Goal: Find specific page/section: Find specific page/section

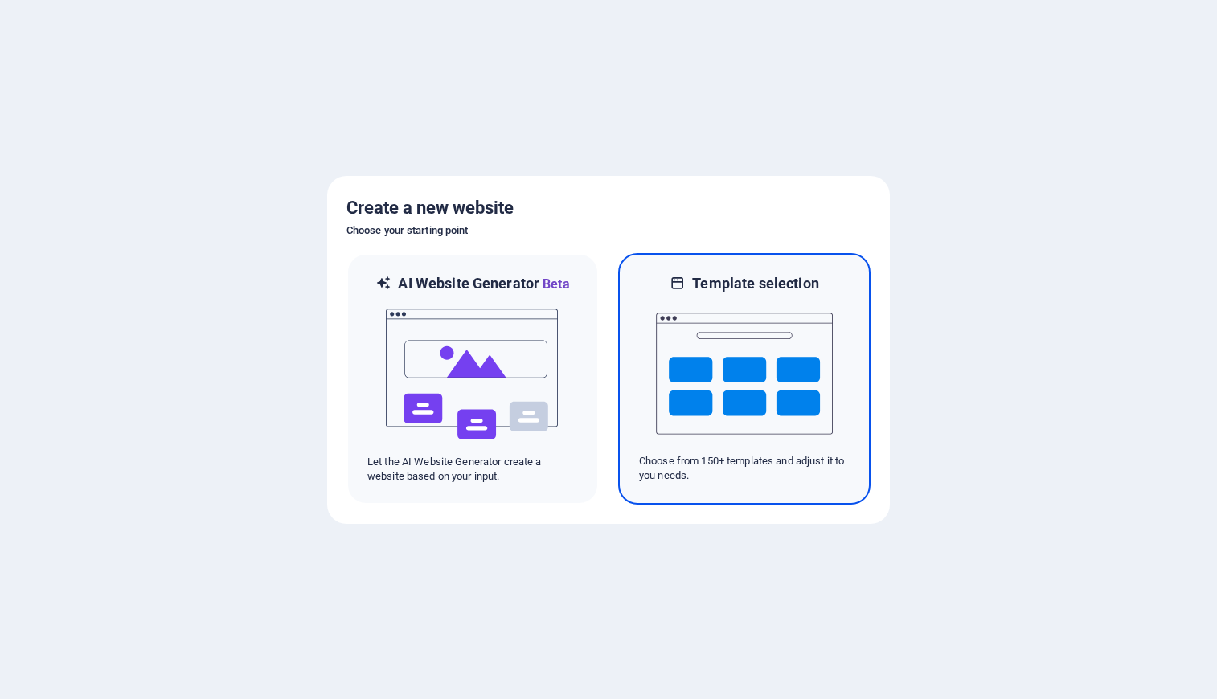
click at [781, 370] on img at bounding box center [744, 373] width 177 height 161
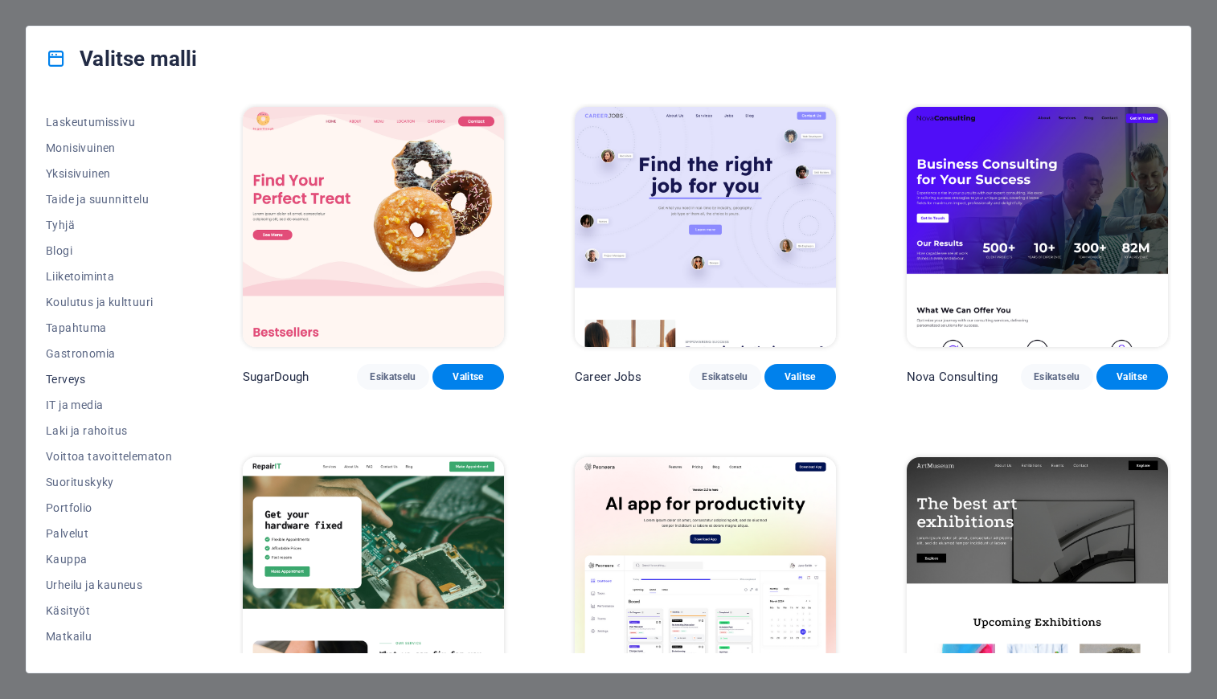
scroll to position [119, 0]
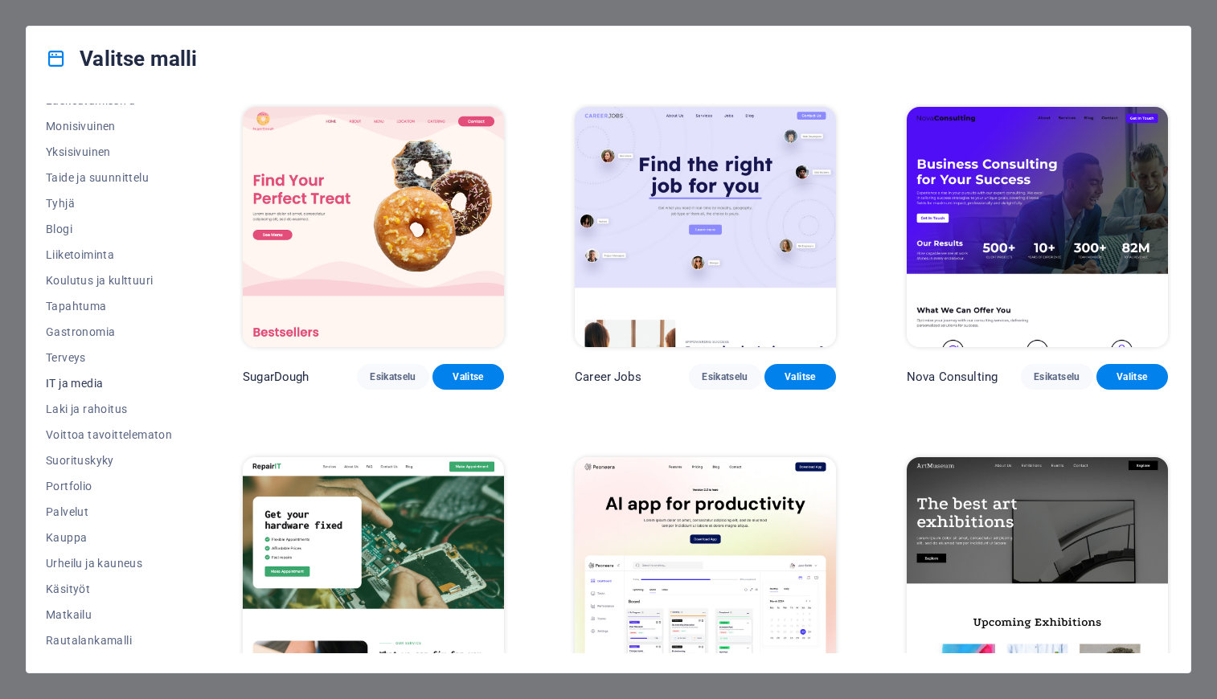
click at [88, 386] on span "IT ja media" at bounding box center [109, 383] width 126 height 13
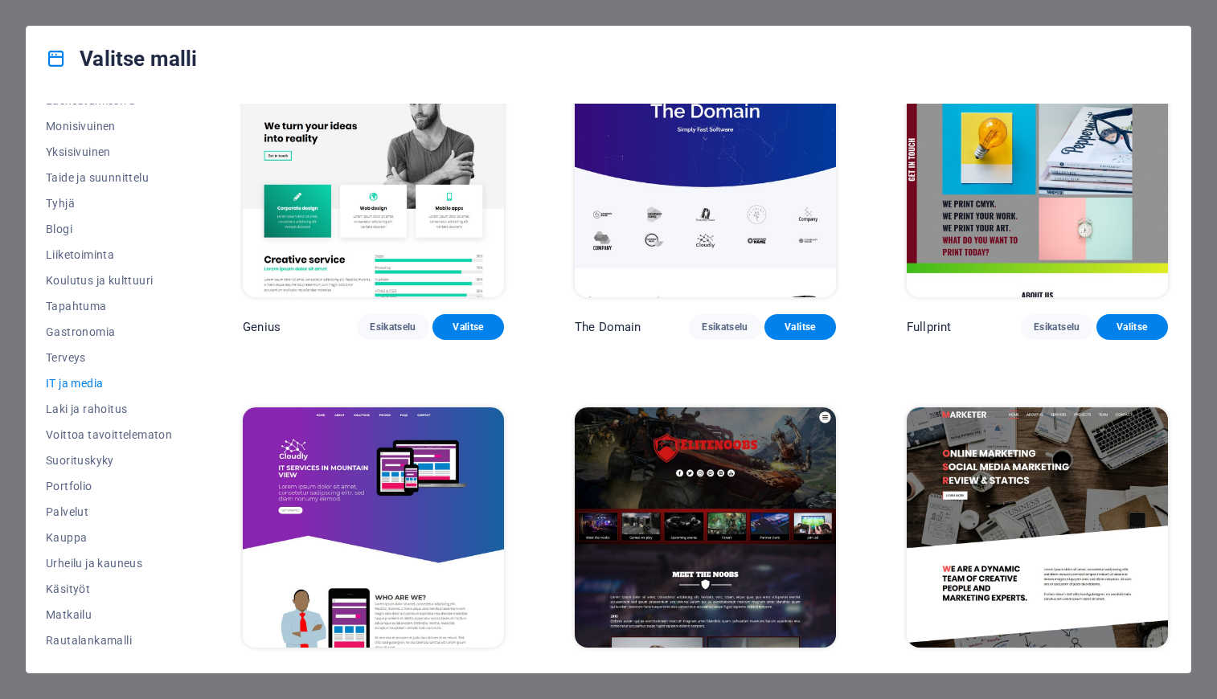
scroll to position [791, 0]
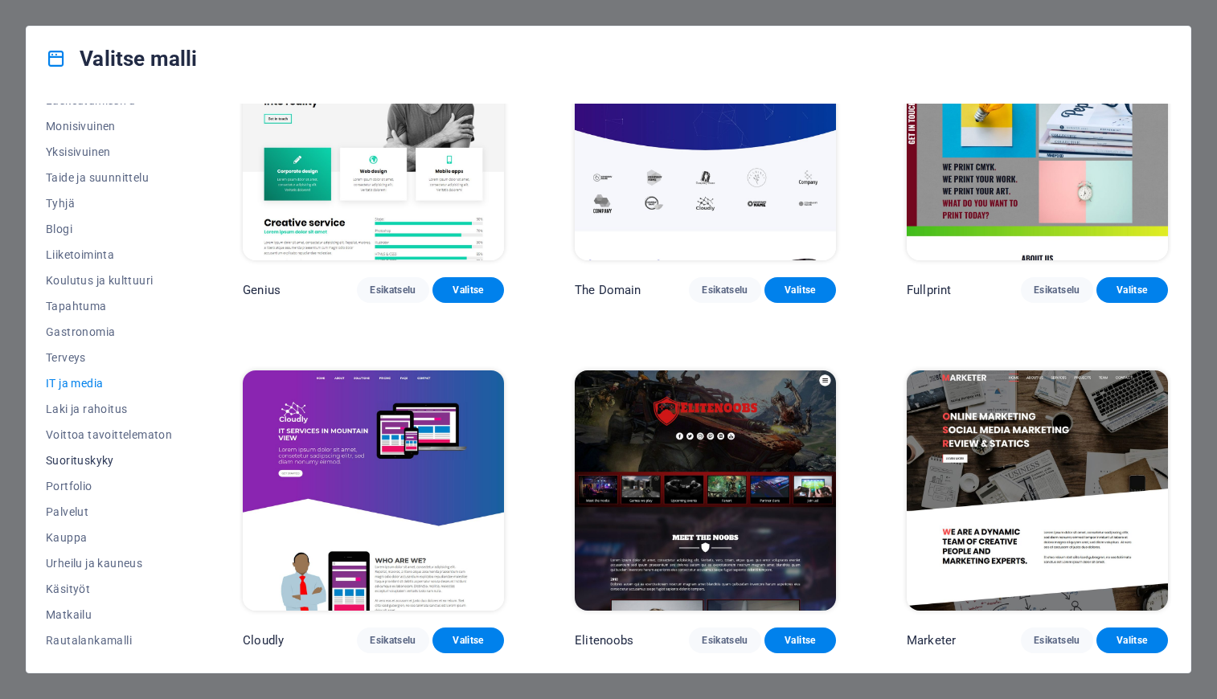
click at [79, 463] on span "Suorituskyky" at bounding box center [109, 460] width 126 height 13
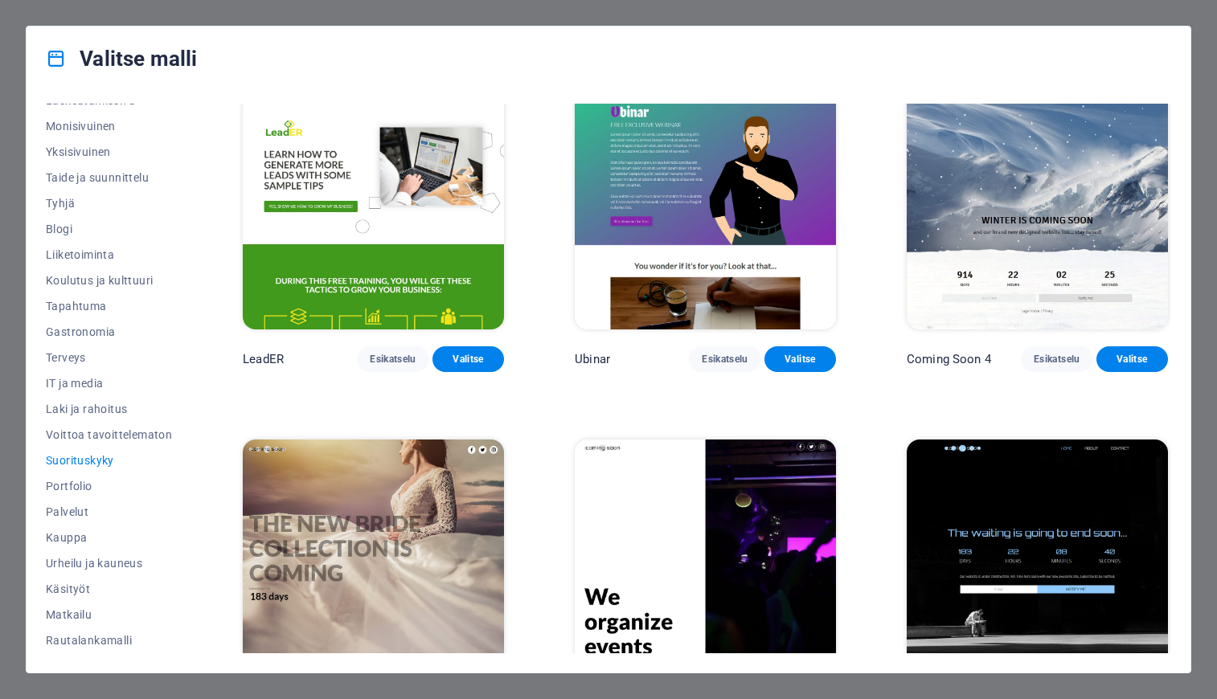
scroll to position [1447, 0]
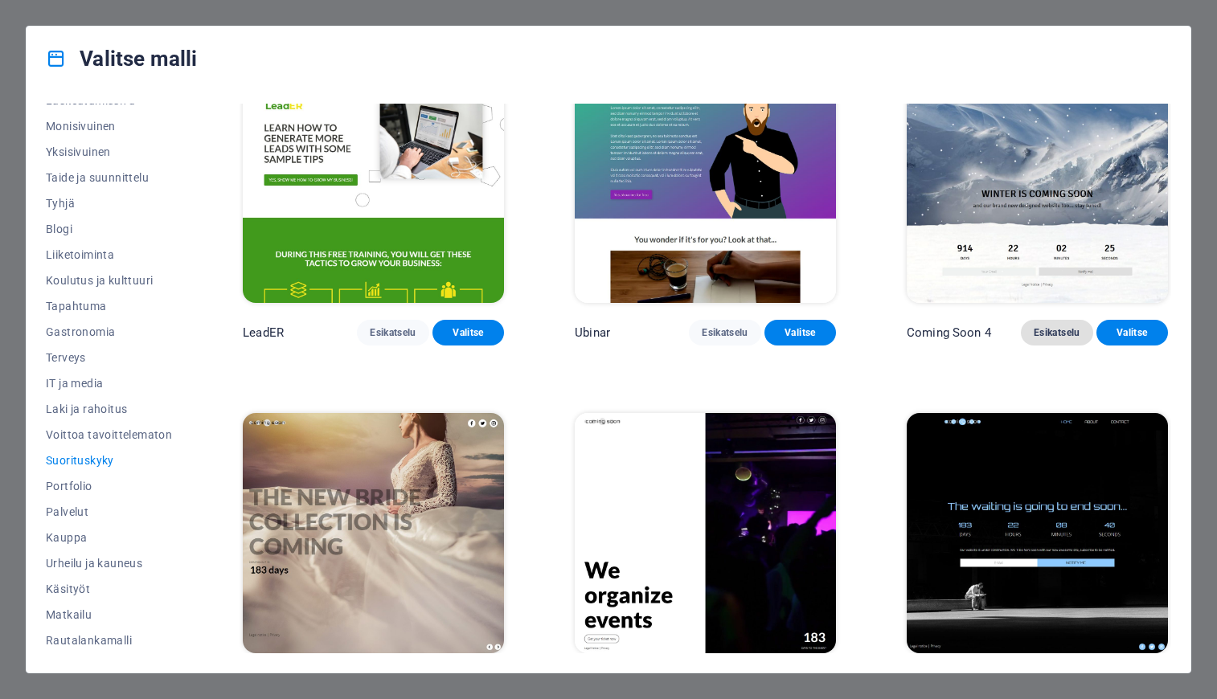
click at [1045, 334] on span "Esikatselu" at bounding box center [1056, 332] width 46 height 13
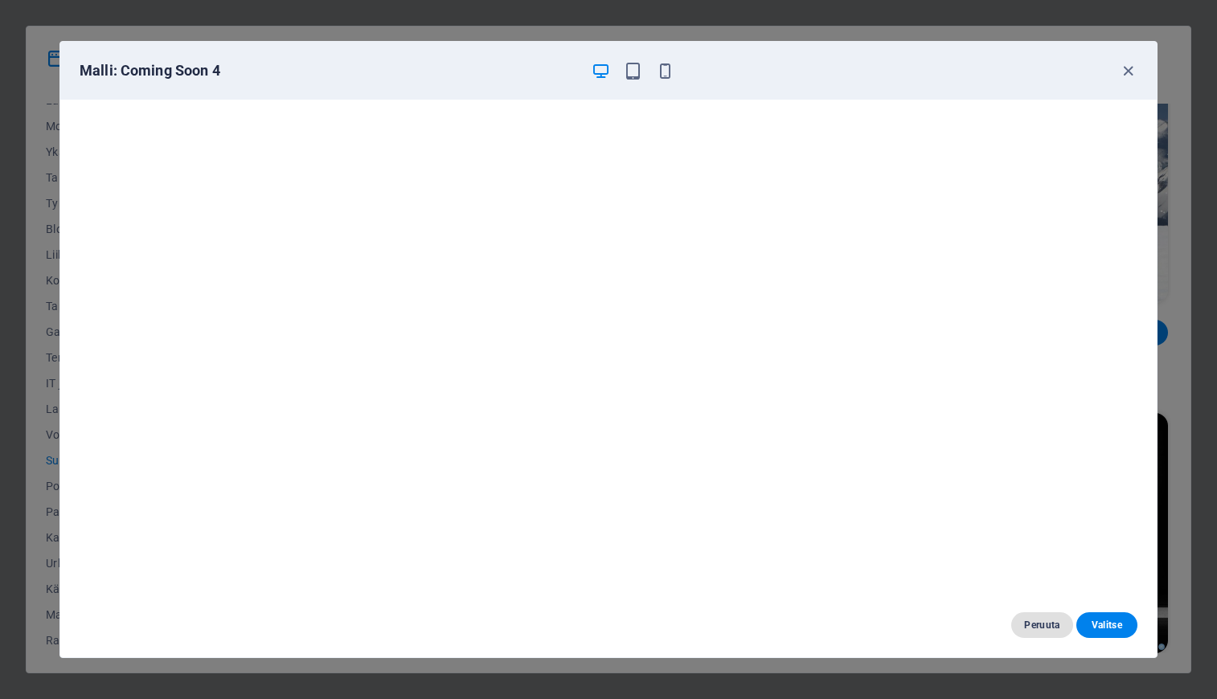
click at [1033, 621] on span "Peruuta" at bounding box center [1041, 625] width 35 height 13
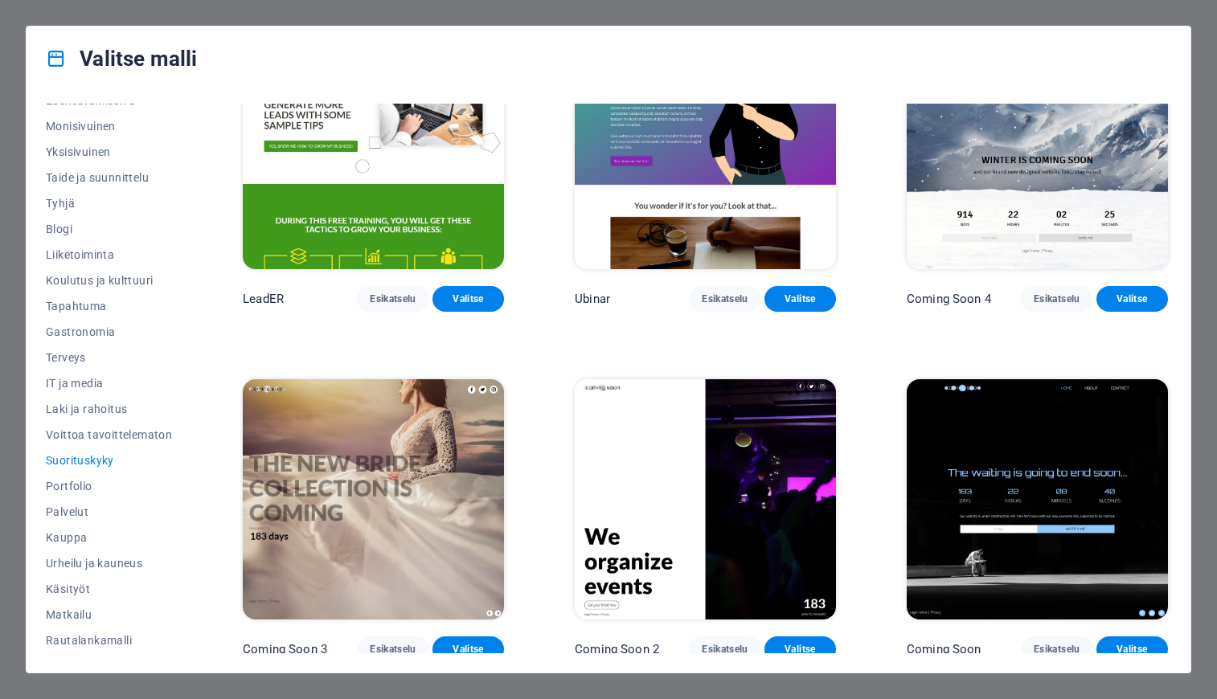
scroll to position [1493, 0]
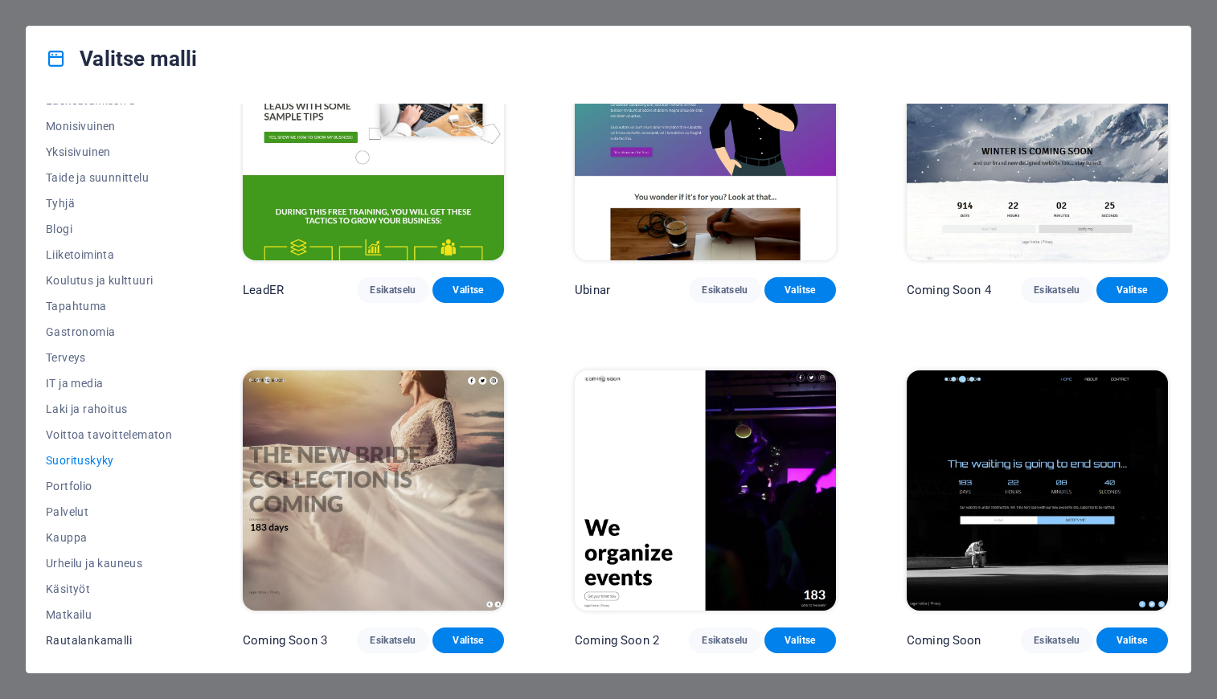
click at [89, 647] on span "Rautalankamalli" at bounding box center [109, 640] width 126 height 13
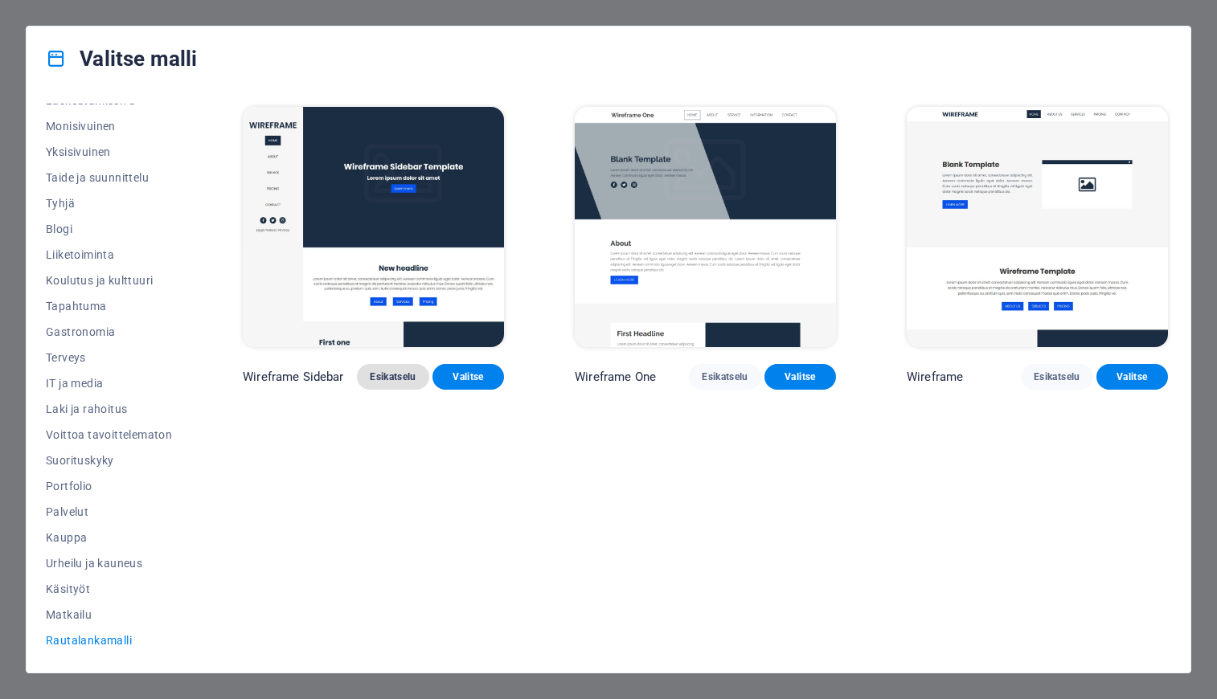
click at [378, 381] on span "Esikatselu" at bounding box center [393, 376] width 46 height 13
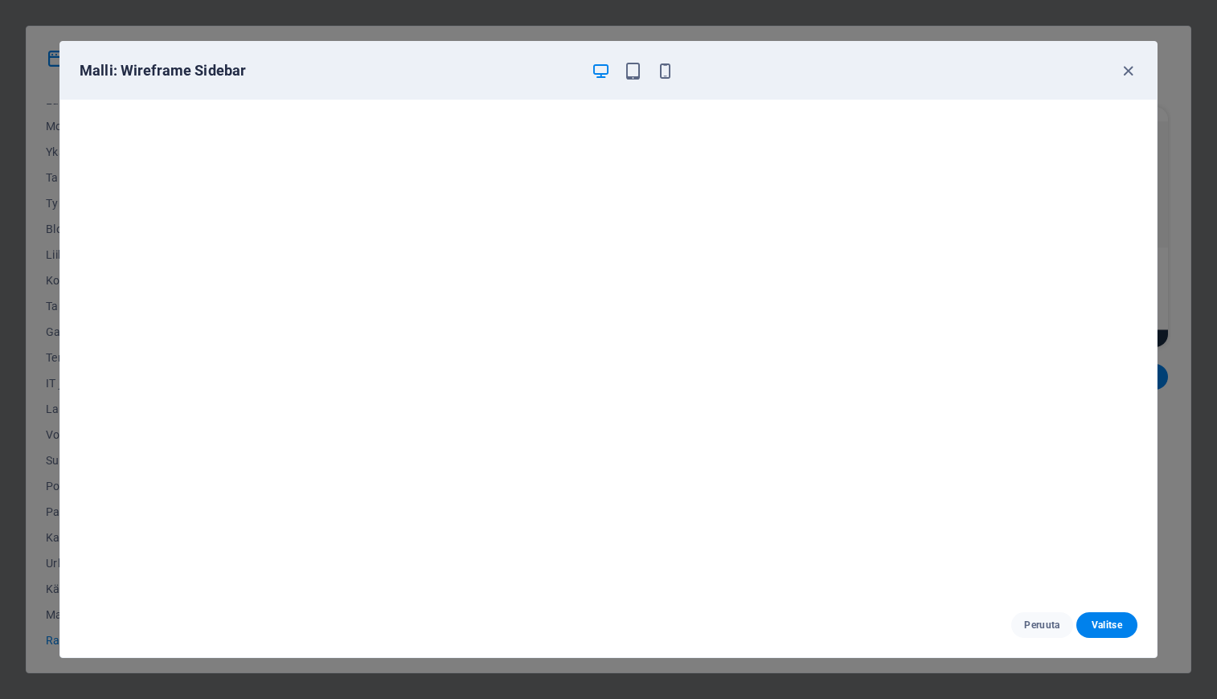
scroll to position [4, 0]
click at [663, 75] on icon "button" at bounding box center [665, 71] width 18 height 18
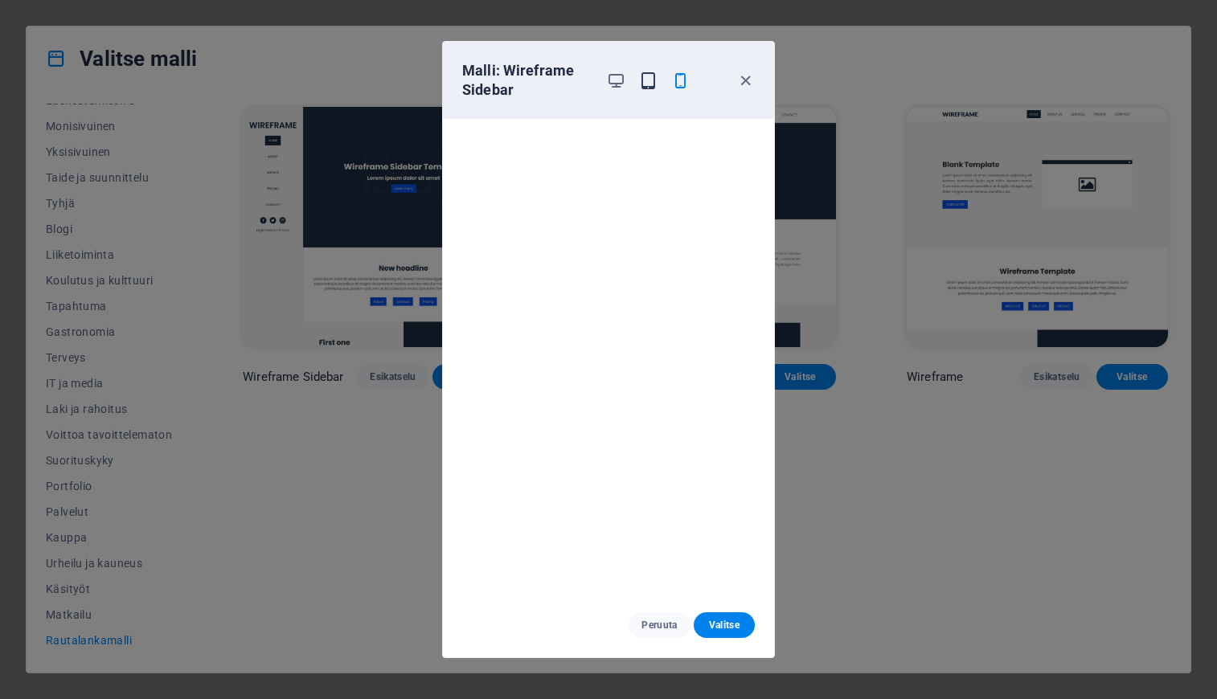
click at [645, 80] on icon "button" at bounding box center [648, 81] width 18 height 18
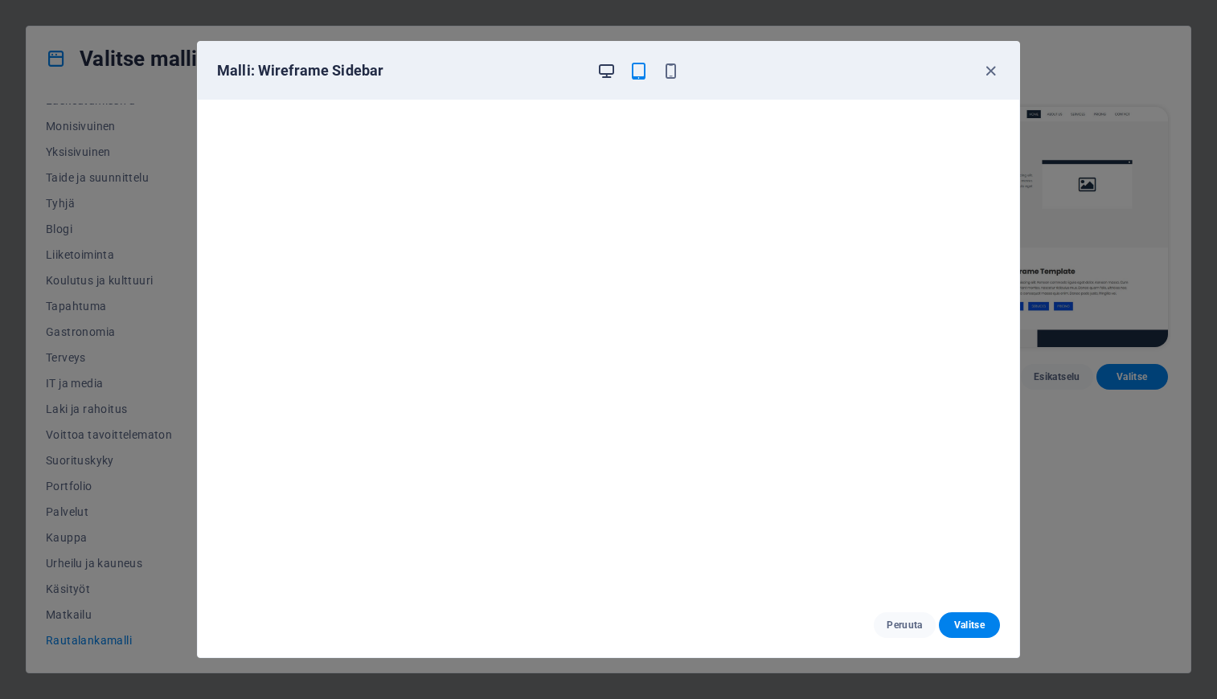
click at [605, 80] on icon "button" at bounding box center [606, 71] width 18 height 18
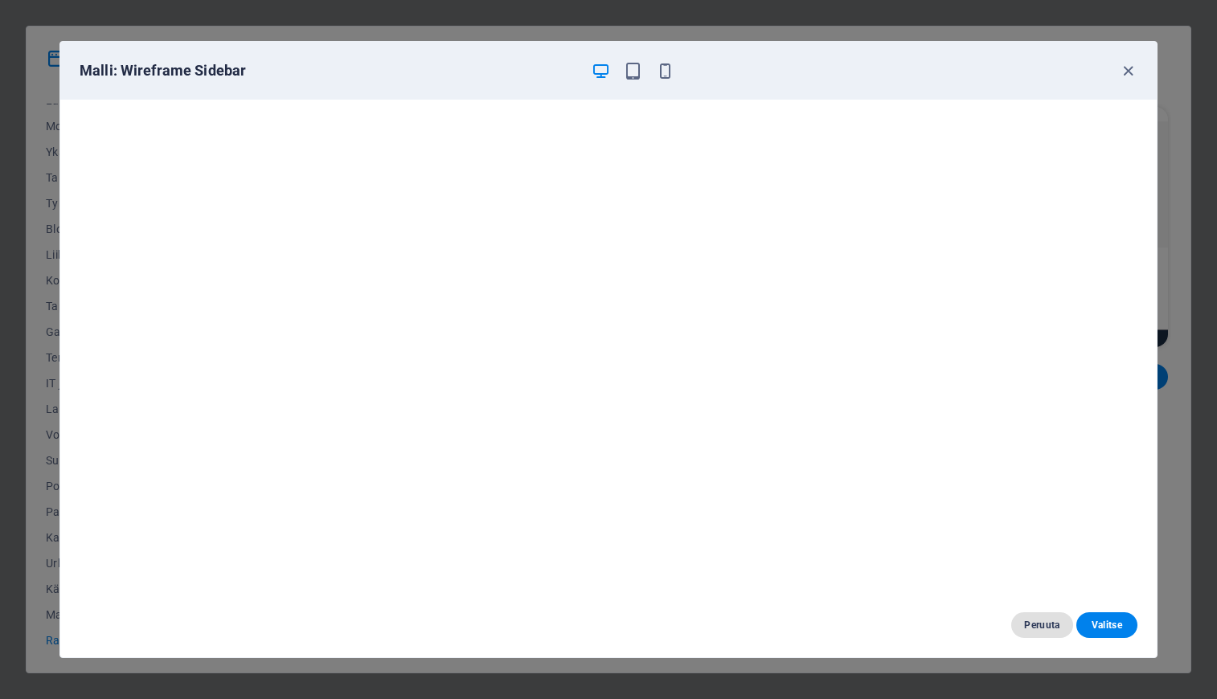
click at [1032, 626] on span "Peruuta" at bounding box center [1041, 625] width 35 height 13
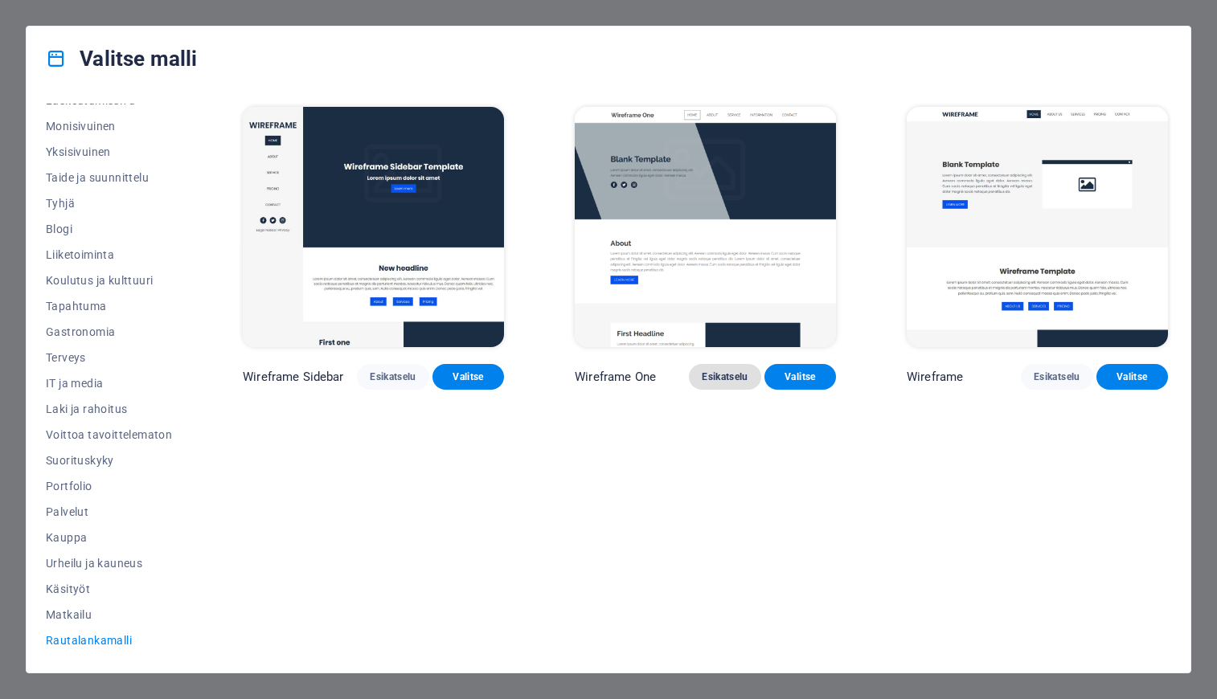
click at [714, 379] on span "Esikatselu" at bounding box center [724, 376] width 46 height 13
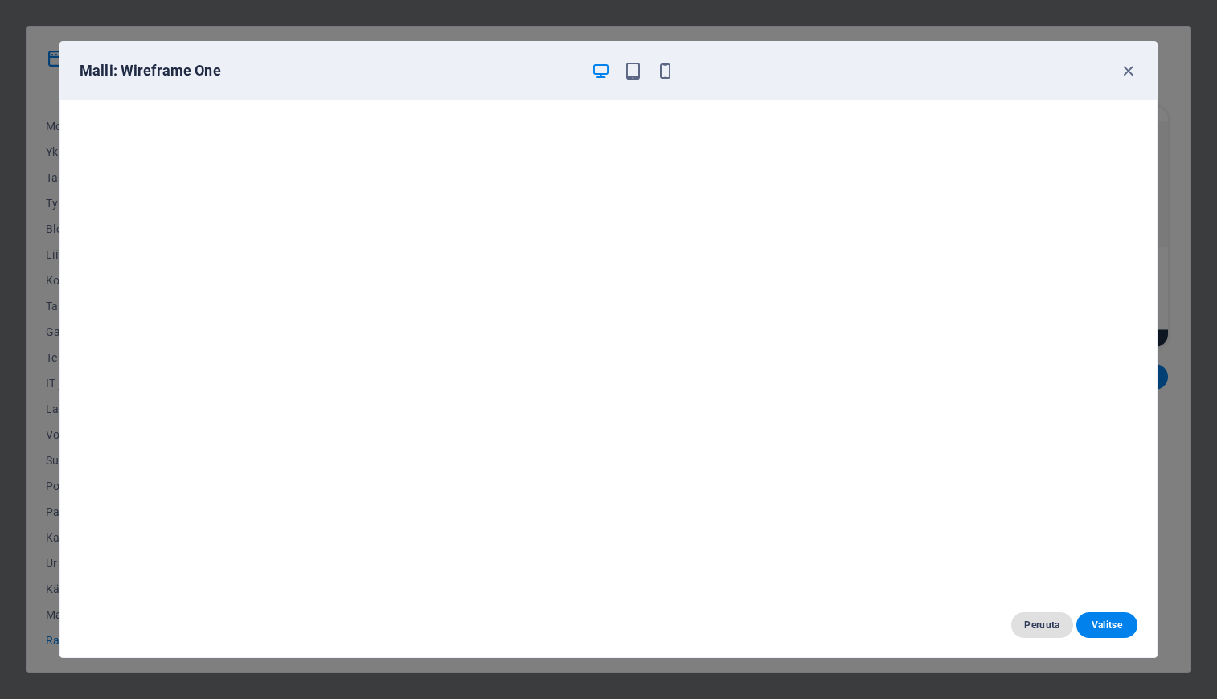
click at [1041, 620] on span "Peruuta" at bounding box center [1041, 625] width 35 height 13
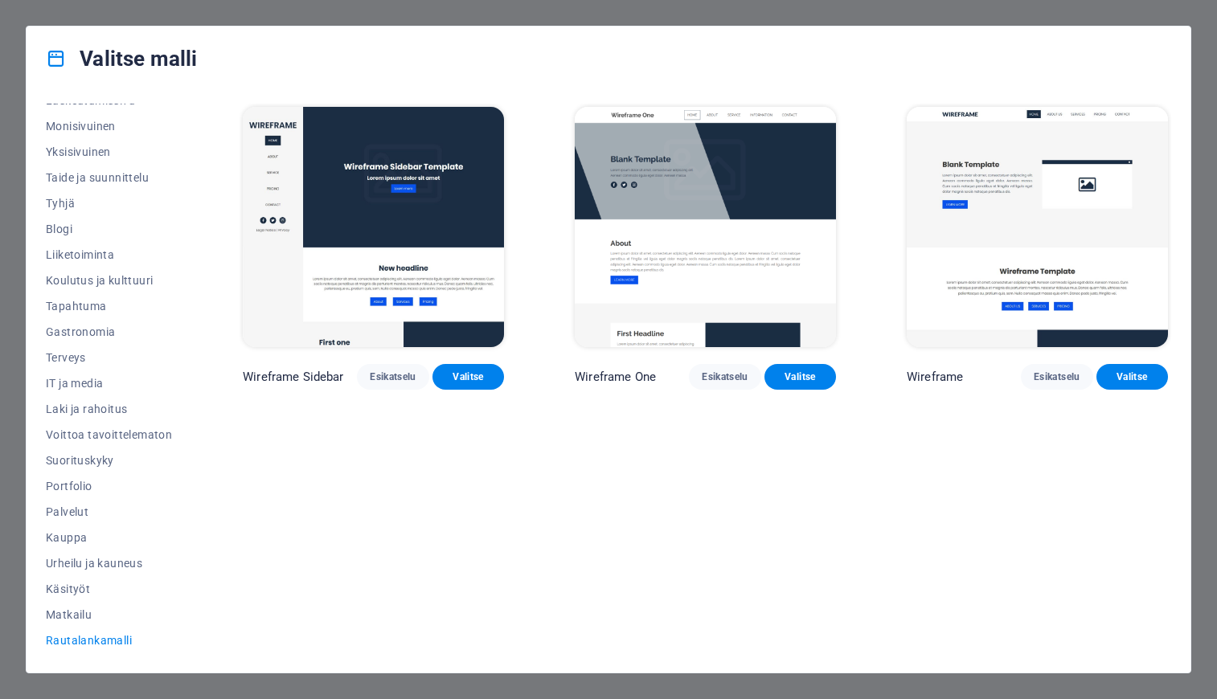
click at [959, 233] on img at bounding box center [1036, 227] width 261 height 240
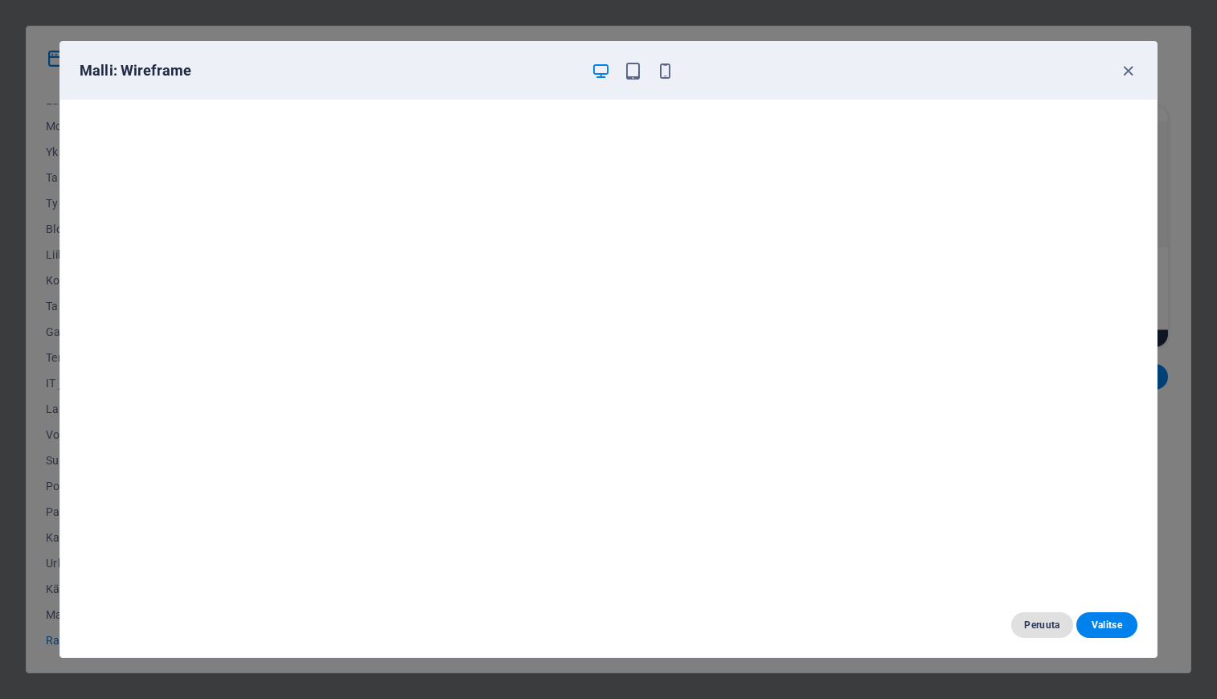
click at [1041, 631] on span "Peruuta" at bounding box center [1041, 625] width 35 height 13
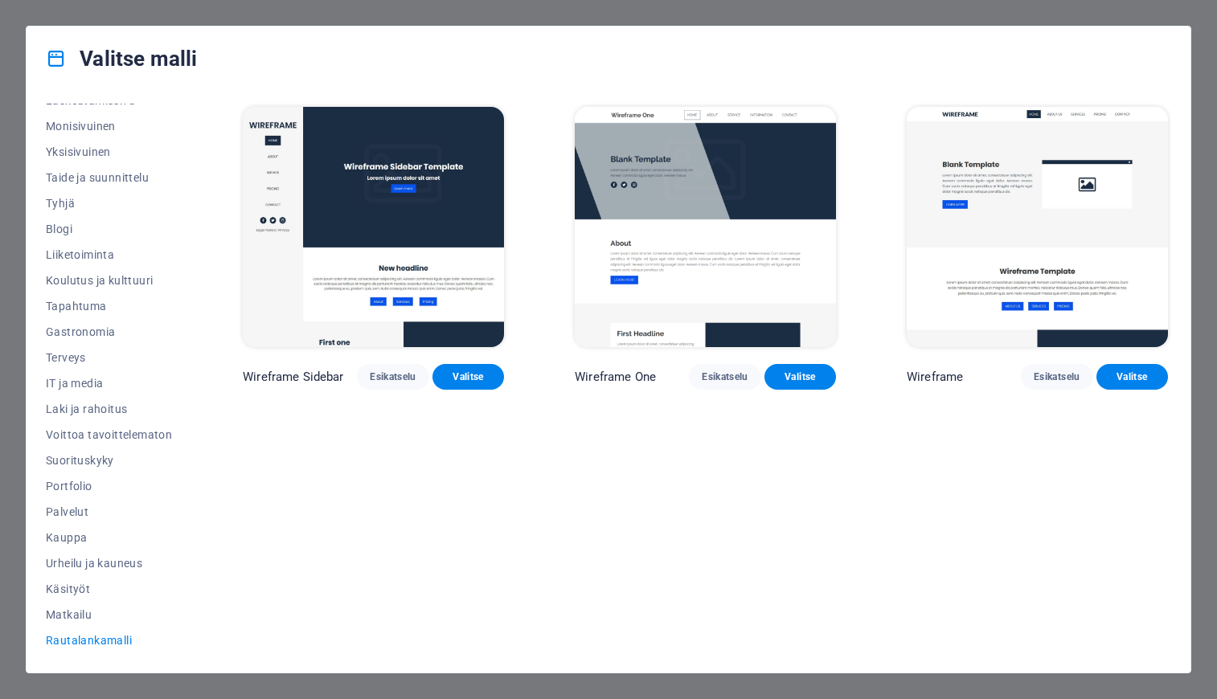
click at [451, 178] on img at bounding box center [373, 227] width 261 height 240
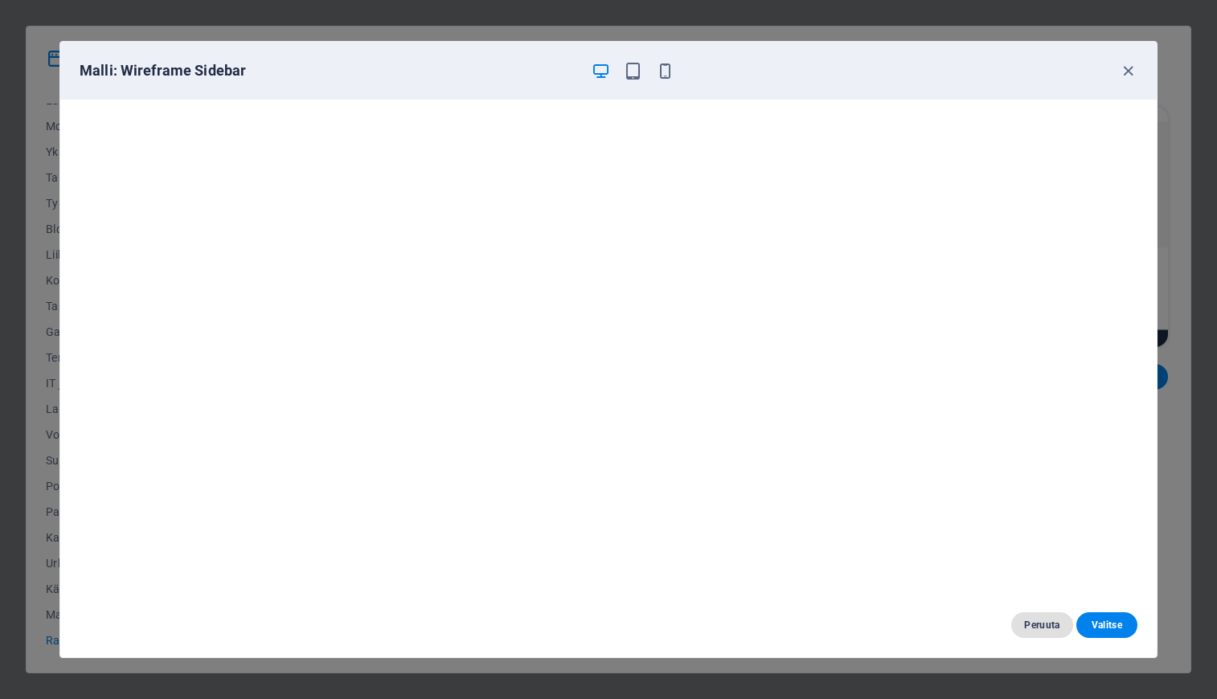
click at [1035, 630] on span "Peruuta" at bounding box center [1041, 625] width 35 height 13
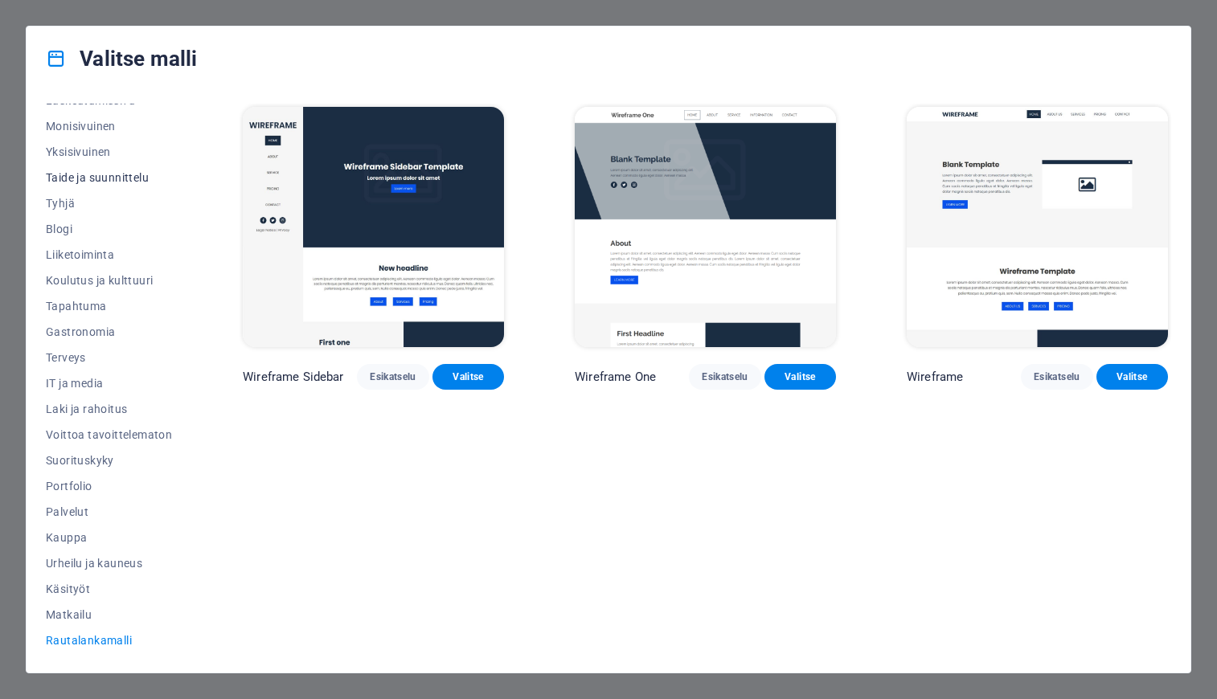
scroll to position [0, 0]
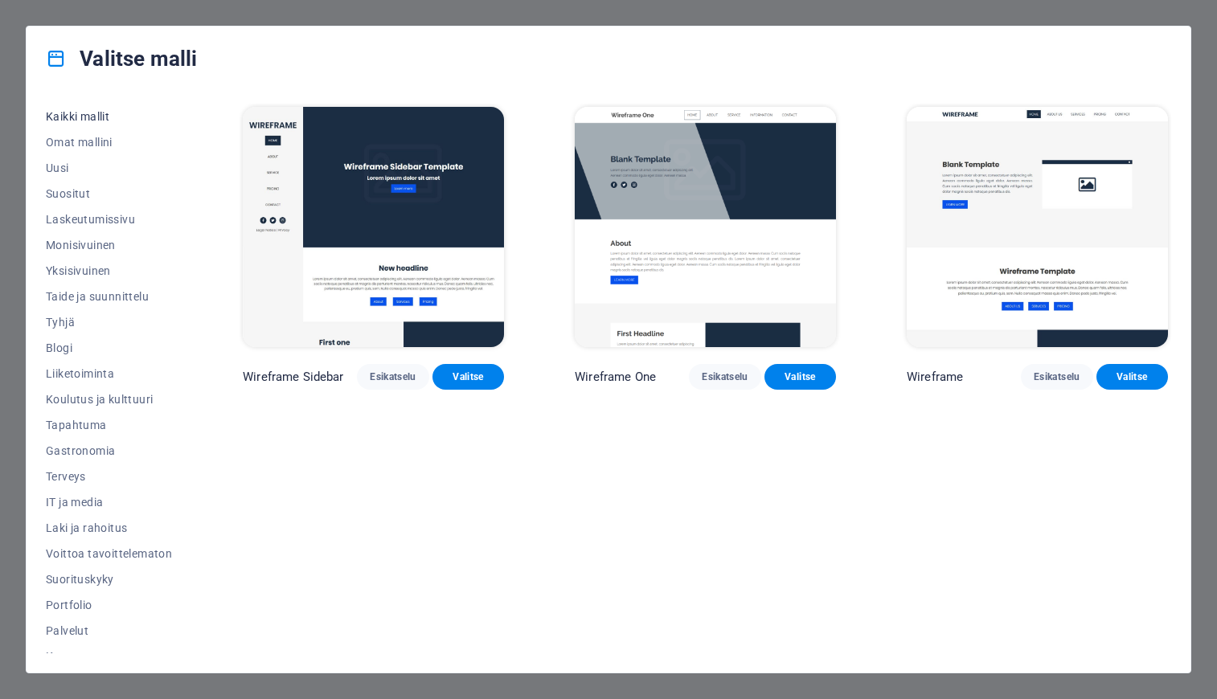
click at [69, 117] on span "Kaikki mallit" at bounding box center [109, 116] width 126 height 13
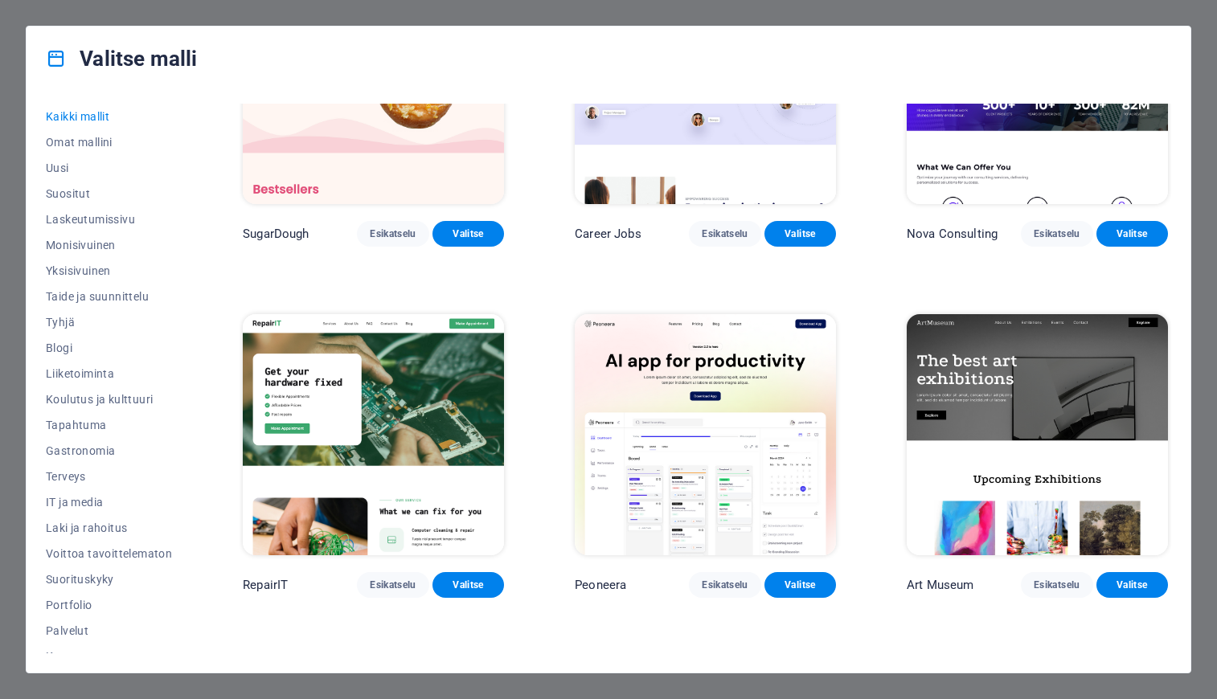
scroll to position [164, 0]
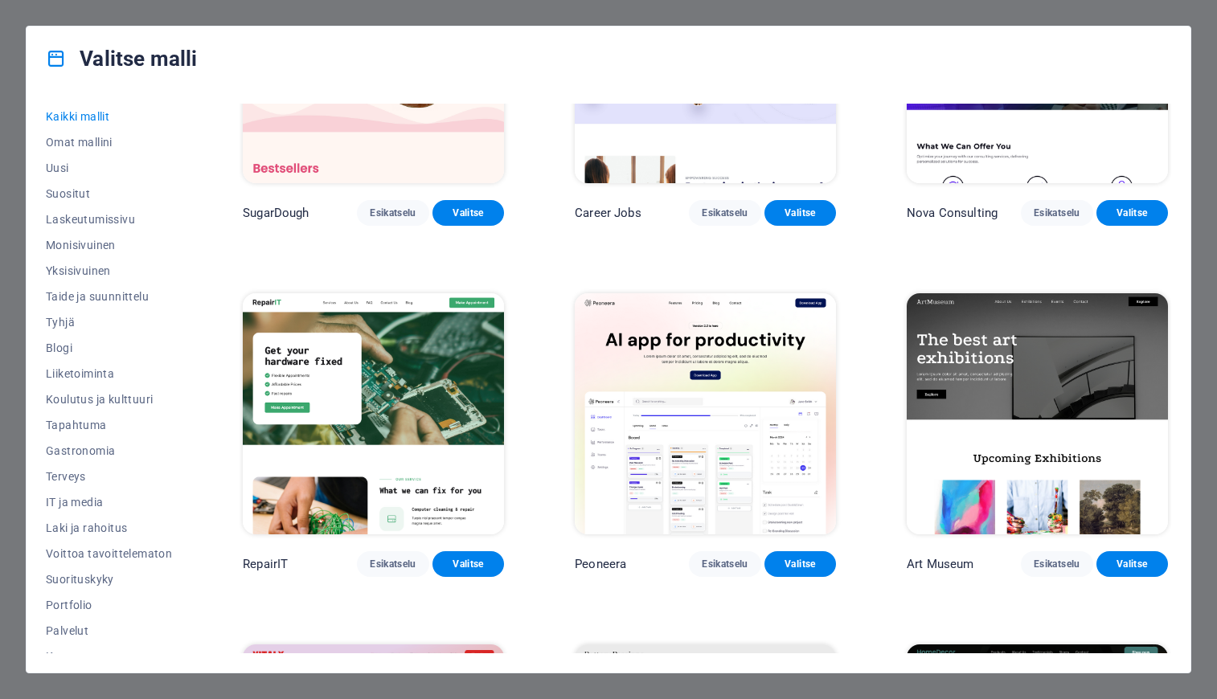
click at [716, 488] on img at bounding box center [705, 413] width 261 height 240
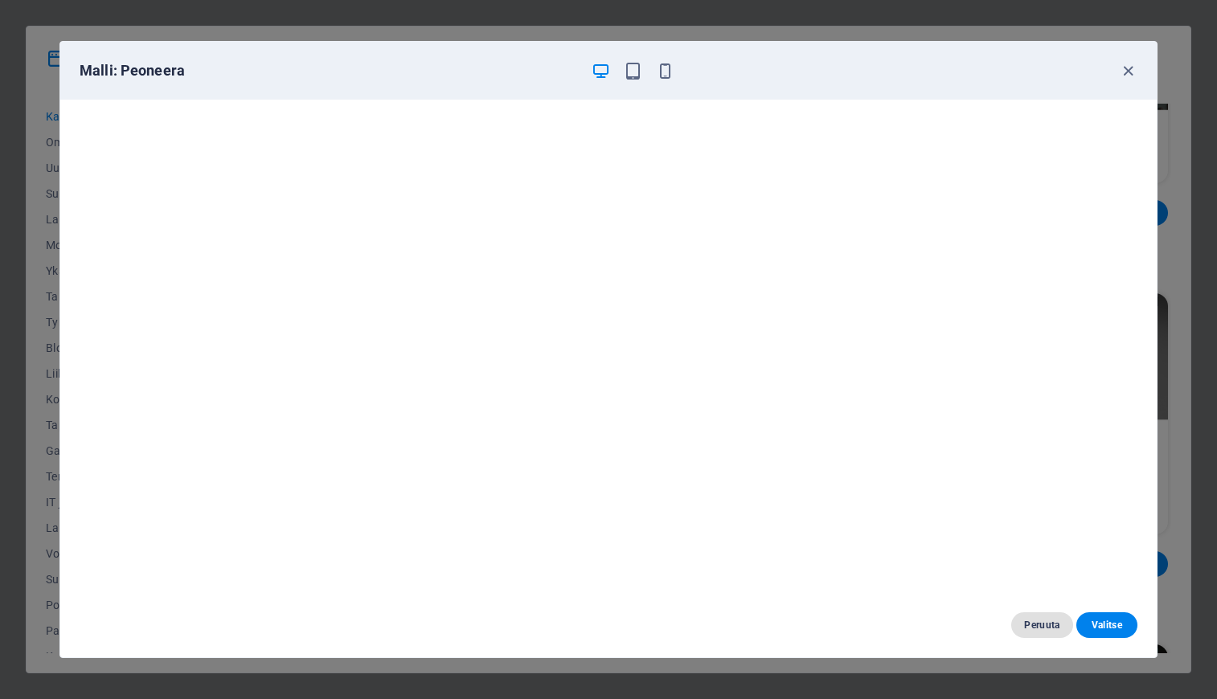
click at [1021, 624] on button "Peruuta" at bounding box center [1041, 625] width 61 height 26
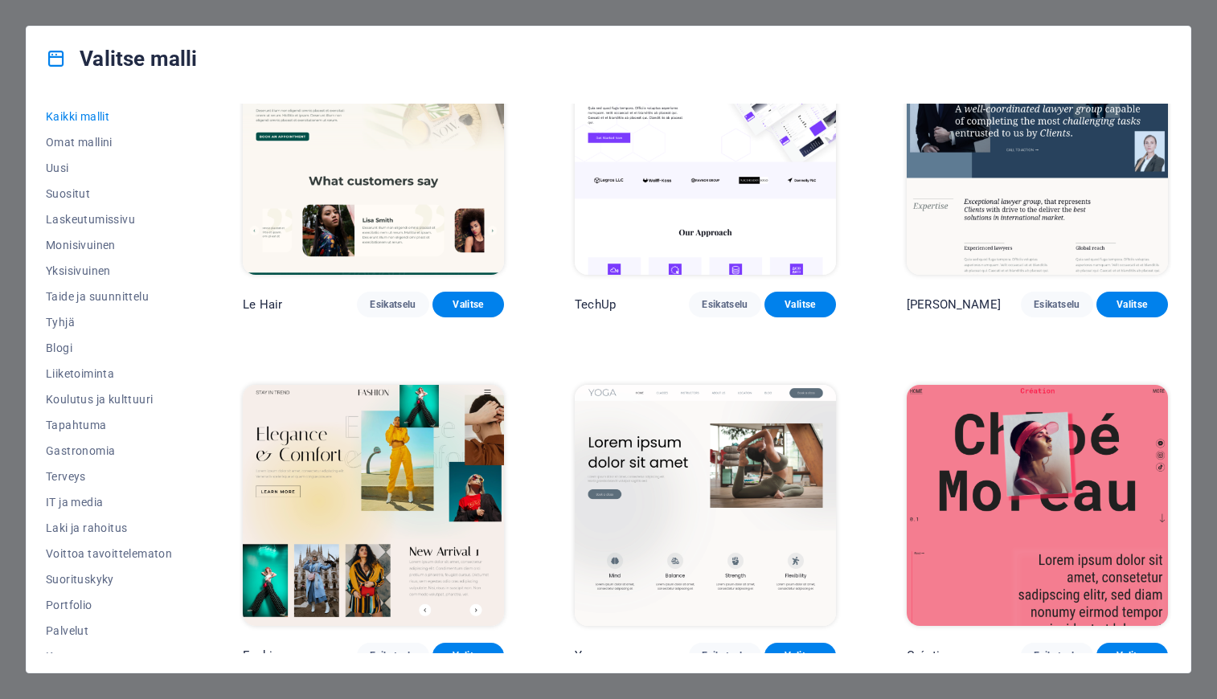
scroll to position [5983, 0]
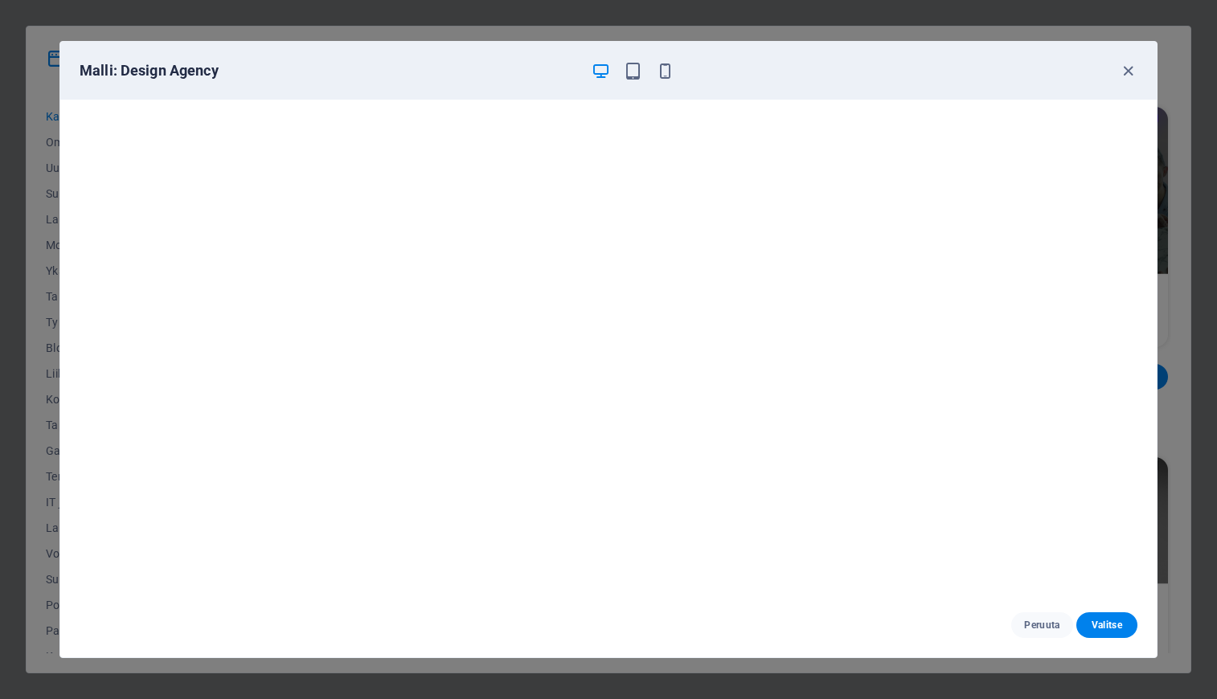
scroll to position [15934, 0]
